Goal: Information Seeking & Learning: Learn about a topic

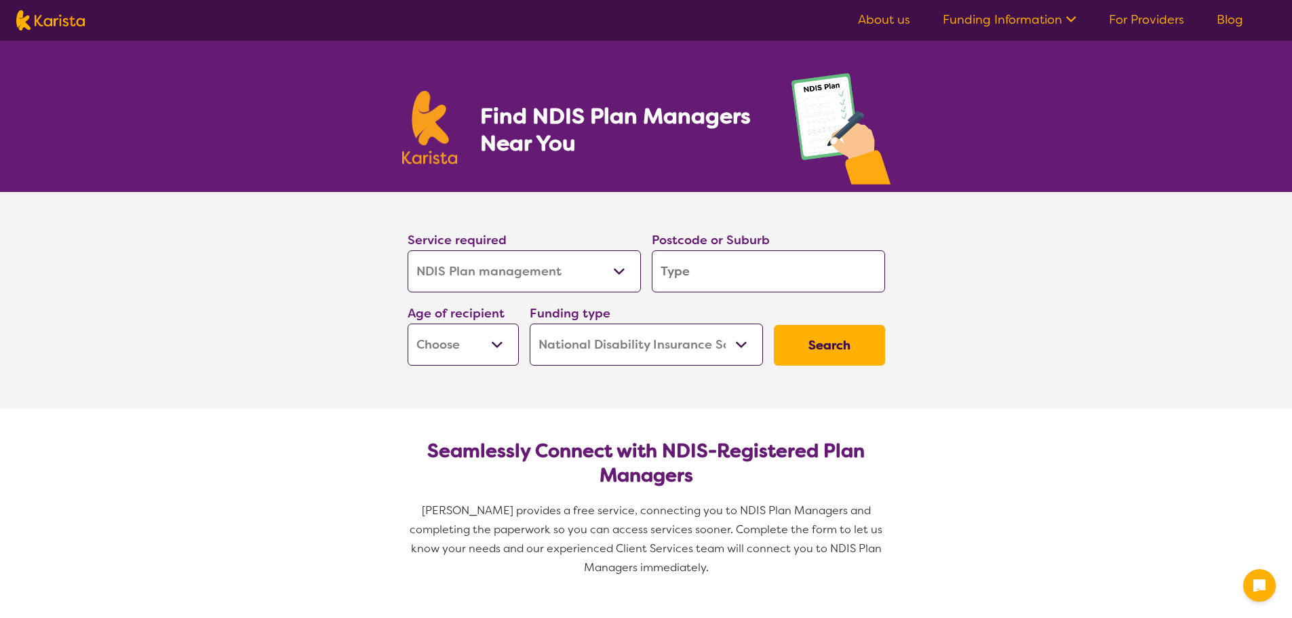
select select "NDIS Plan management"
select select "NDIS"
select select "NDIS Plan management"
select select "NDIS"
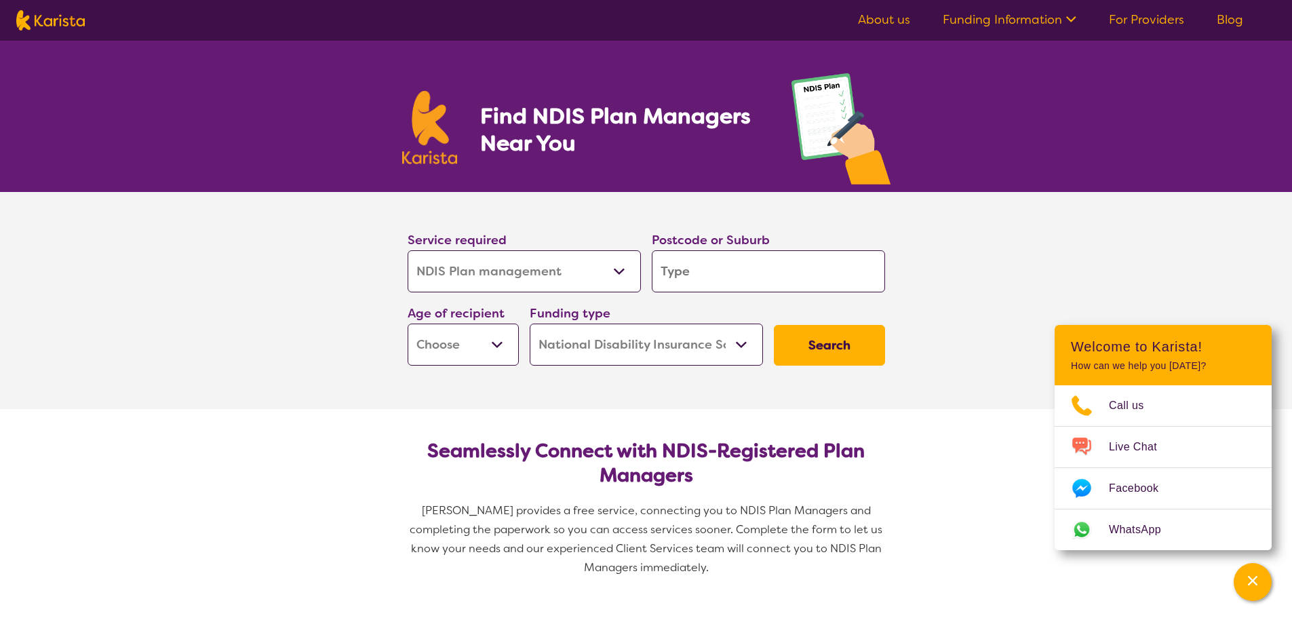
click at [1013, 22] on link "Funding Information" at bounding box center [1010, 20] width 134 height 16
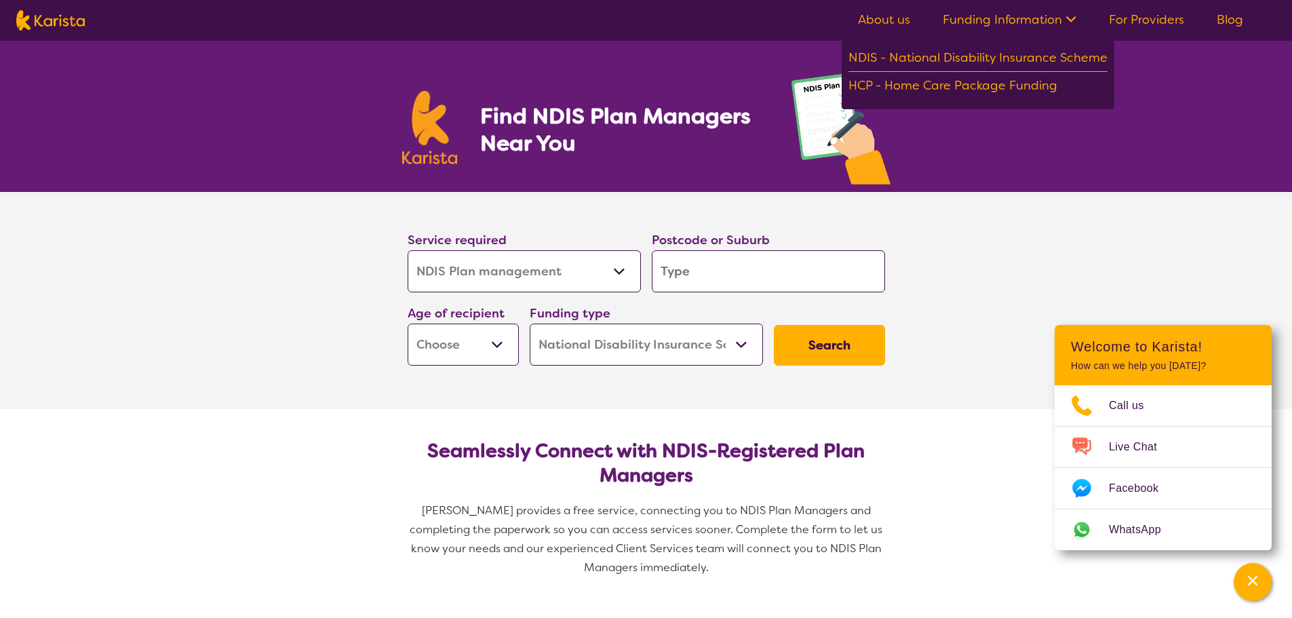
click at [979, 56] on div "NDIS - National Disability Insurance Scheme" at bounding box center [977, 59] width 259 height 24
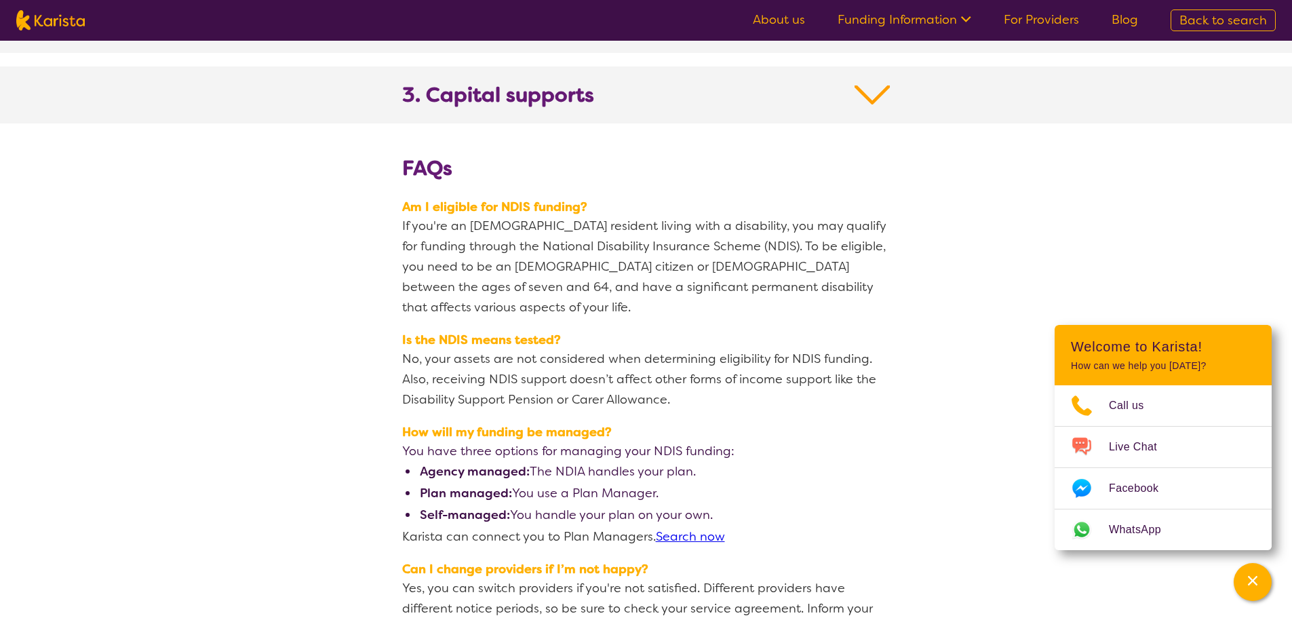
scroll to position [1560, 0]
